Goal: Check status

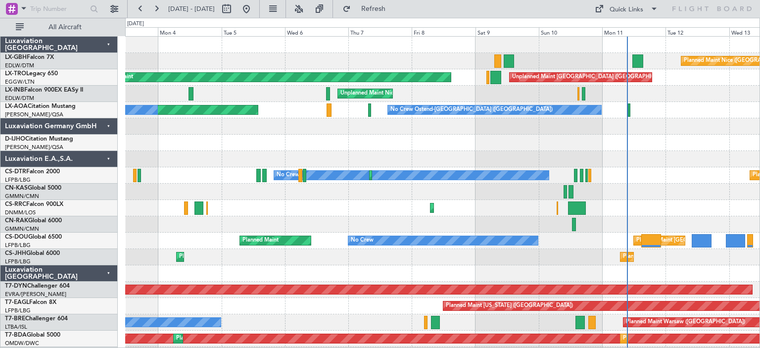
click at [562, 146] on div at bounding box center [442, 143] width 634 height 16
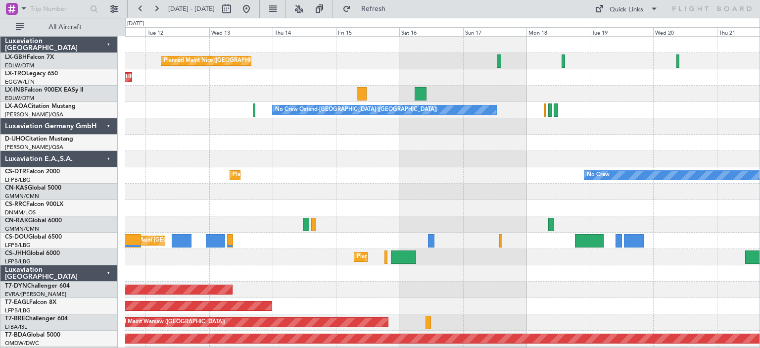
click at [316, 142] on div at bounding box center [442, 143] width 634 height 16
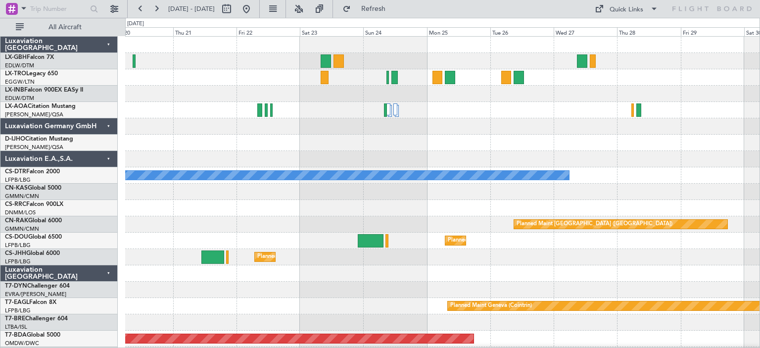
click at [427, 125] on div at bounding box center [442, 126] width 634 height 16
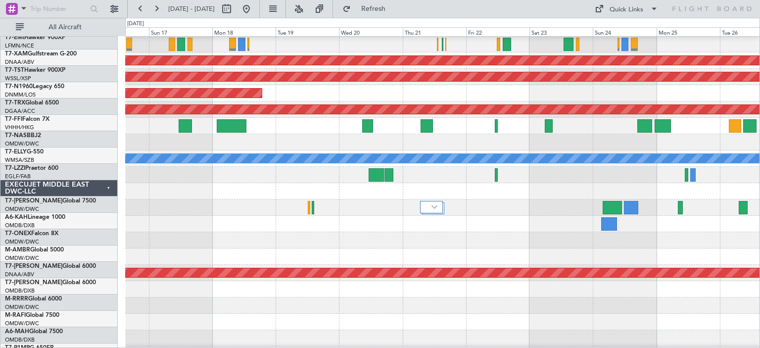
scroll to position [343, 0]
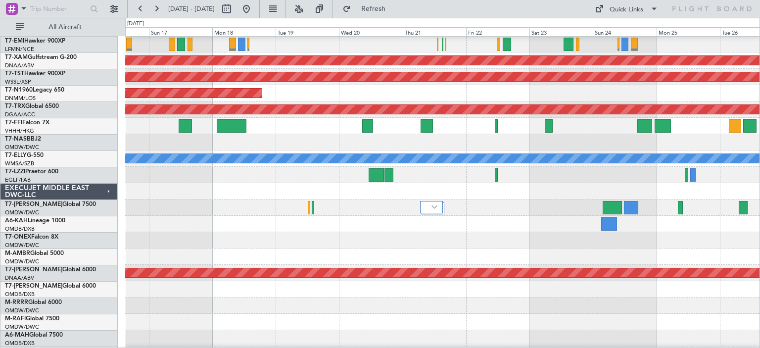
click at [538, 245] on div at bounding box center [442, 240] width 634 height 16
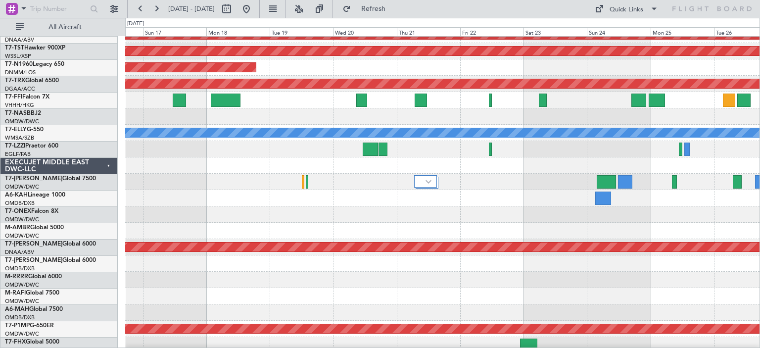
scroll to position [374, 0]
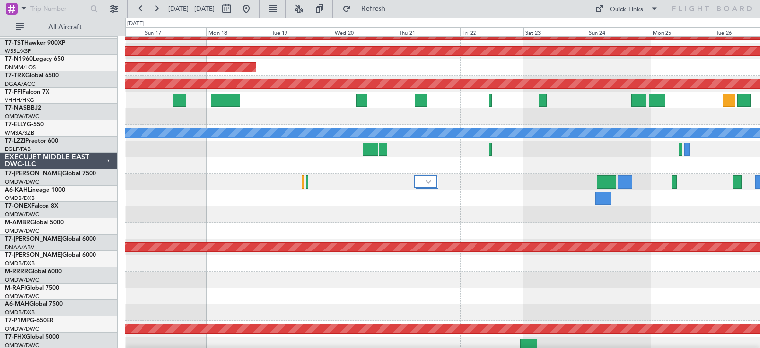
click at [125, 285] on div "Planned Maint Cologne-[GEOGRAPHIC_DATA] Planned Maint [GEOGRAPHIC_DATA] (Seleta…" at bounding box center [380, 183] width 760 height 330
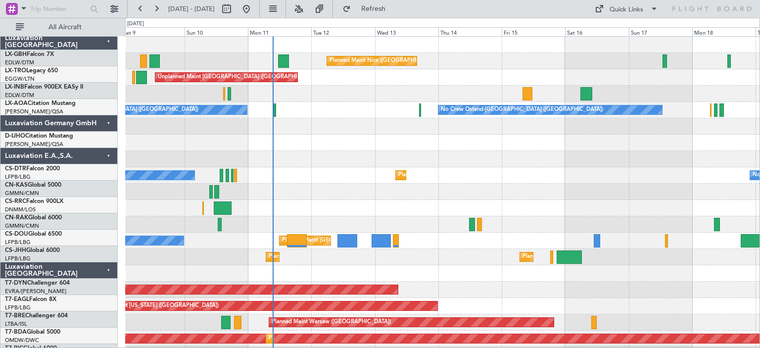
scroll to position [0, 0]
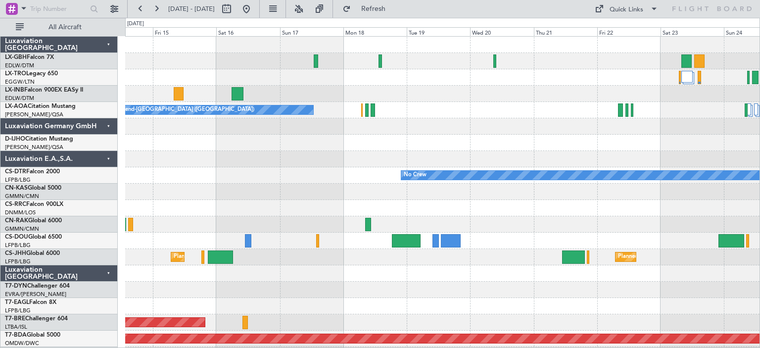
click at [760, 103] on div "Planned Maint Nice ([GEOGRAPHIC_DATA]) No Crew Ostend-[GEOGRAPHIC_DATA] (Ostend…" at bounding box center [380, 183] width 760 height 330
